Goal: Task Accomplishment & Management: Manage account settings

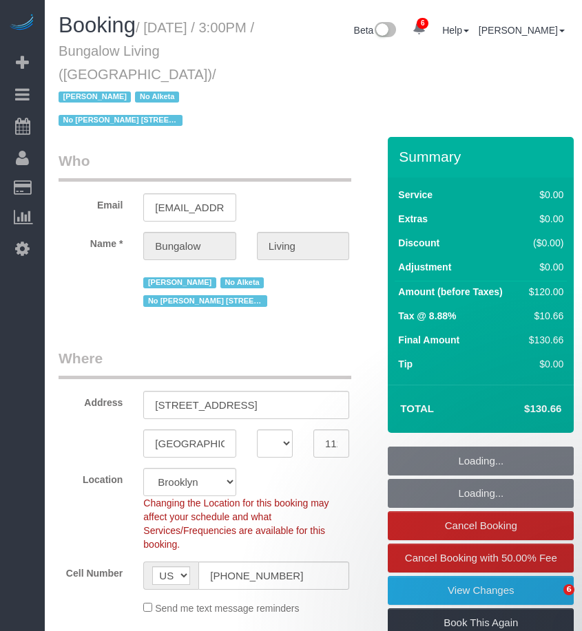
select select "NY"
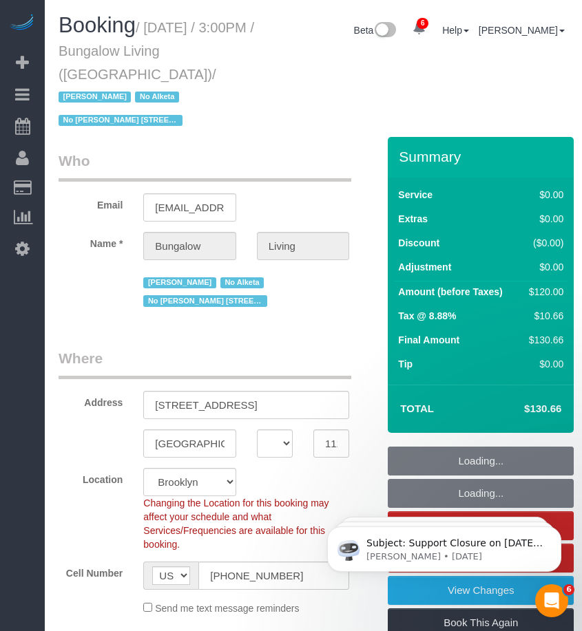
select select "object:936"
select select "number:89"
select select "number:90"
select select "number:15"
select select "number:7"
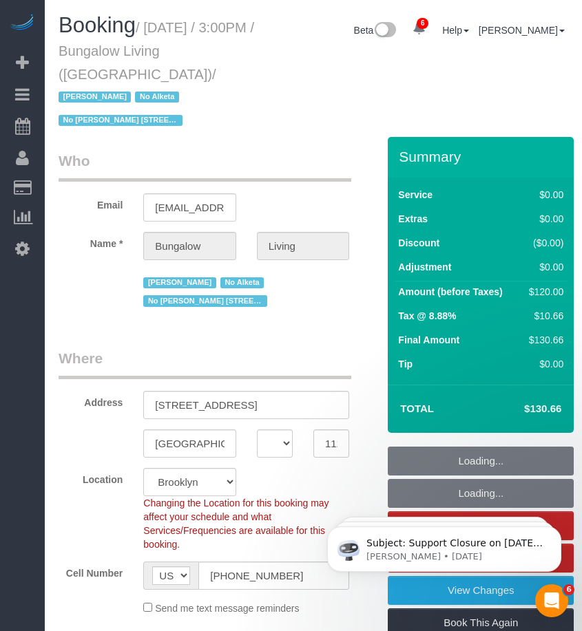
select select "number:21"
select select "spot1"
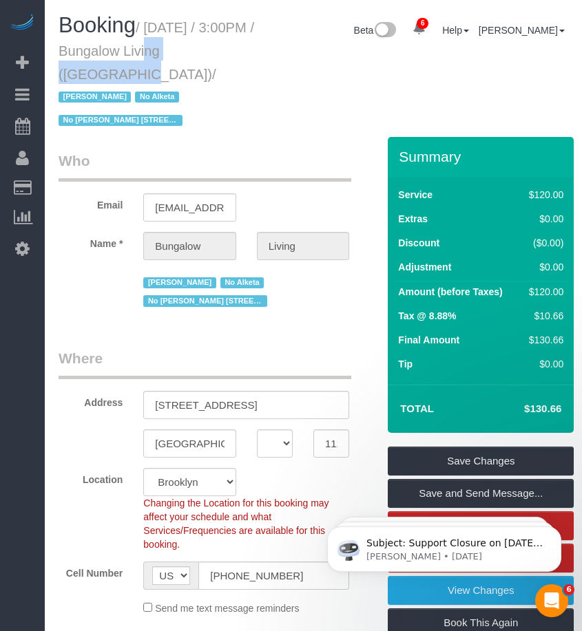
drag, startPoint x: 119, startPoint y: 50, endPoint x: 226, endPoint y: 50, distance: 106.7
click at [226, 50] on h1 "Booking / [DATE] / 3:00PM / Bungalow Living ([GEOGRAPHIC_DATA]) / [PERSON_NAME]…" at bounding box center [159, 72] width 200 height 117
copy small "Bungalow Living"
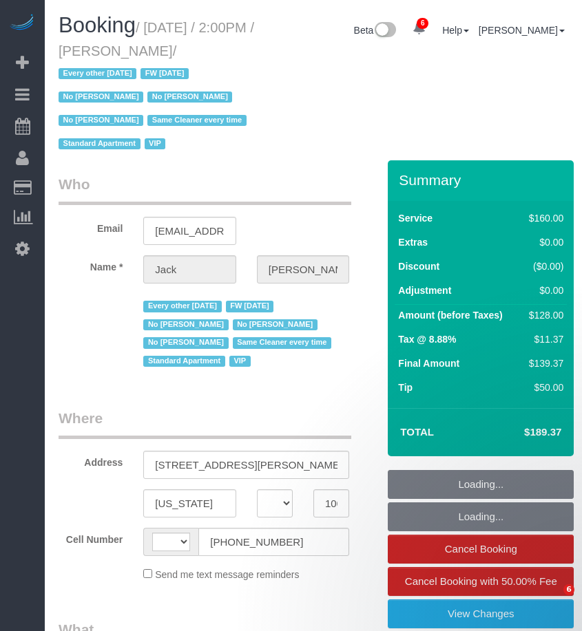
select select "NY"
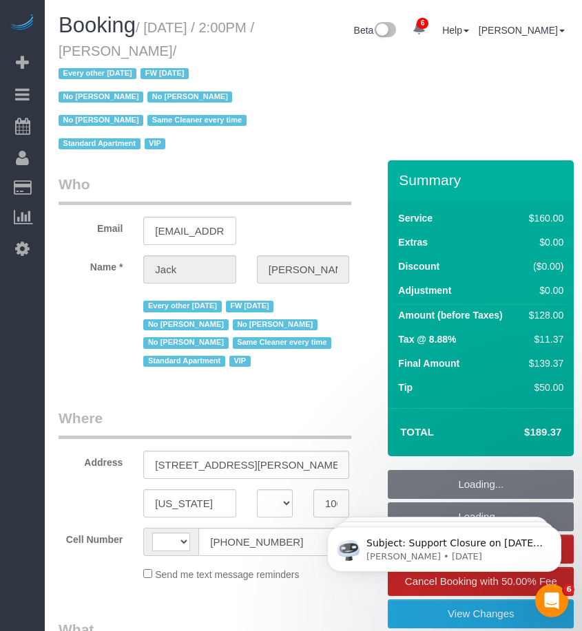
select select "string:US"
select select "object:708"
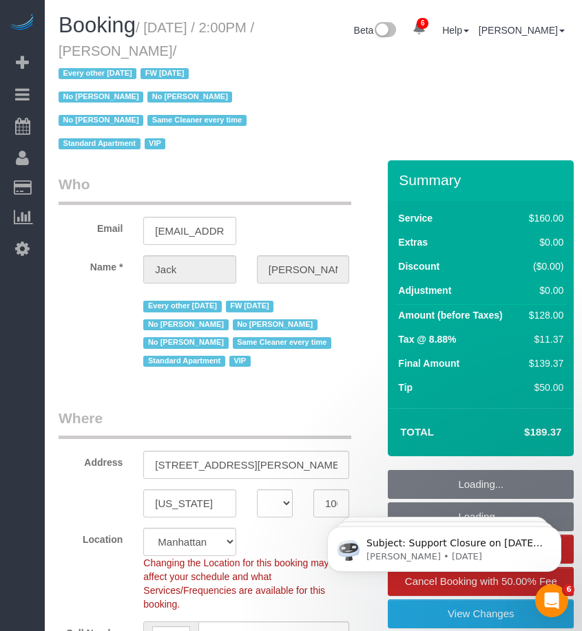
select select "string:stripe-pm_1R9Bsk4VGloSiKo7ufTdcySD"
select select "spot1"
select select "number:56"
select select "number:78"
select select "number:15"
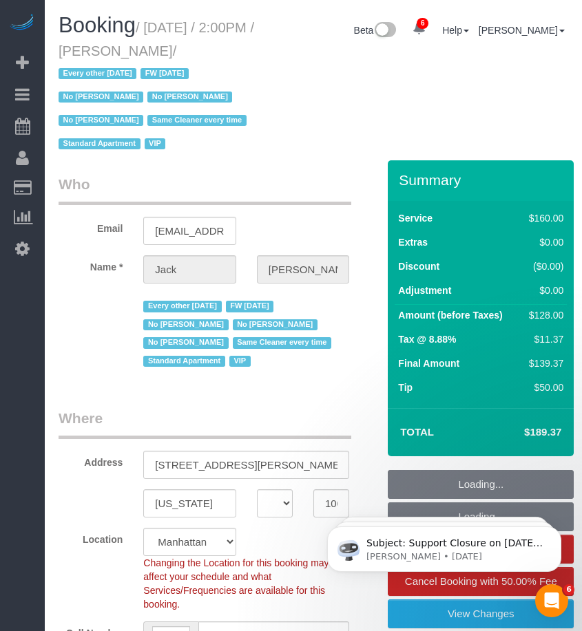
select select "number:6"
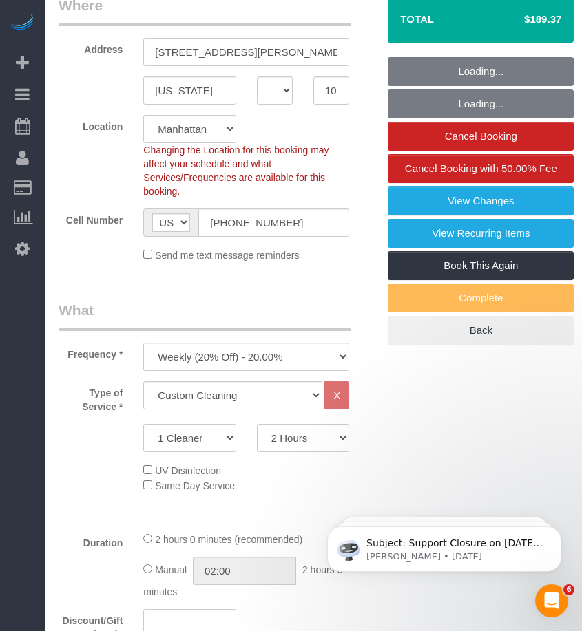
scroll to position [482, 0]
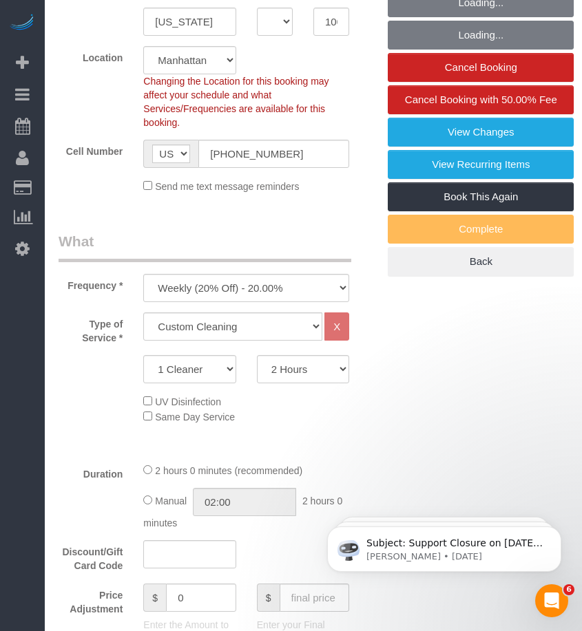
select select "object:1386"
